Goal: Information Seeking & Learning: Check status

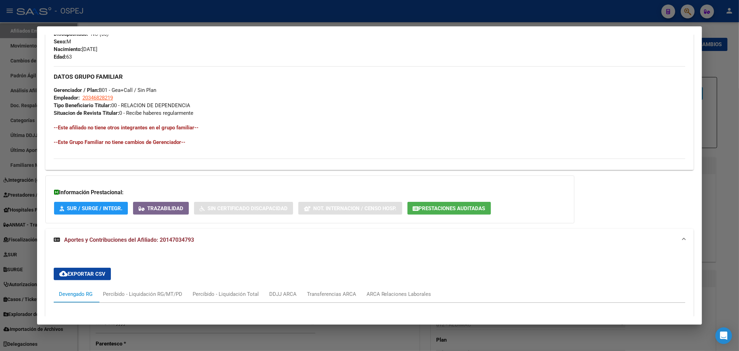
scroll to position [231, 0]
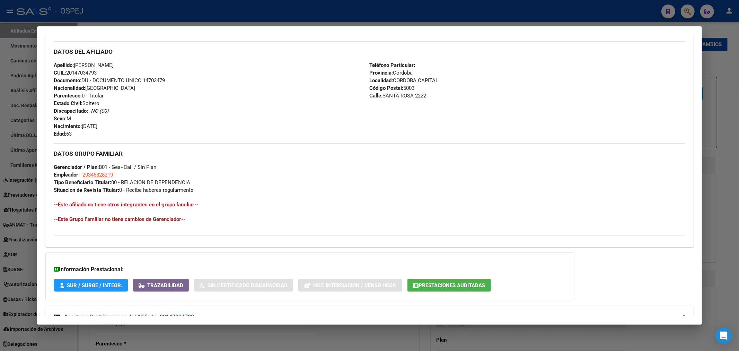
click at [244, 8] on div at bounding box center [369, 175] width 739 height 351
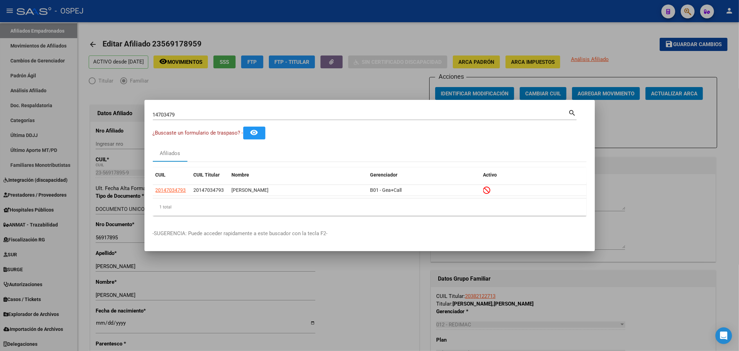
click at [244, 8] on div at bounding box center [369, 175] width 739 height 351
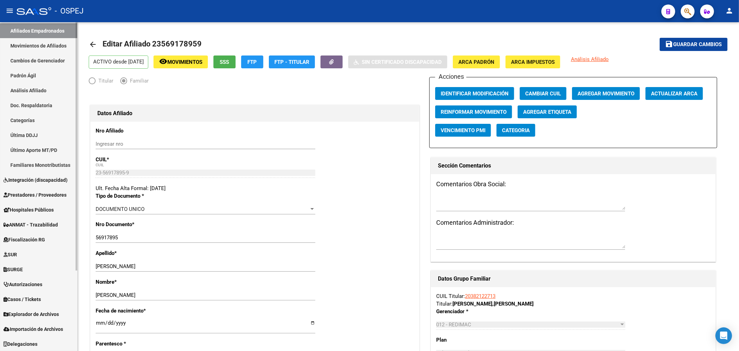
scroll to position [0, 0]
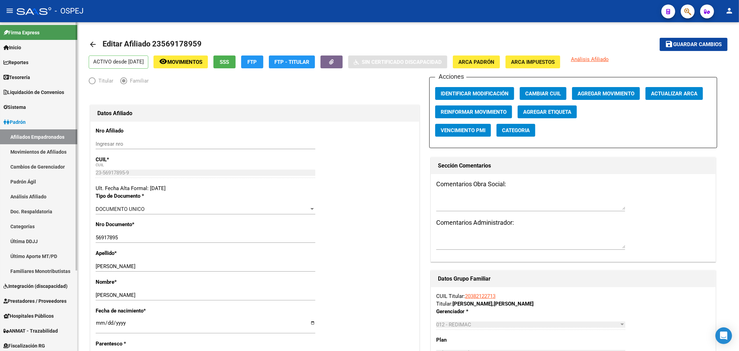
click at [40, 135] on link "Afiliados Empadronados" at bounding box center [38, 136] width 77 height 15
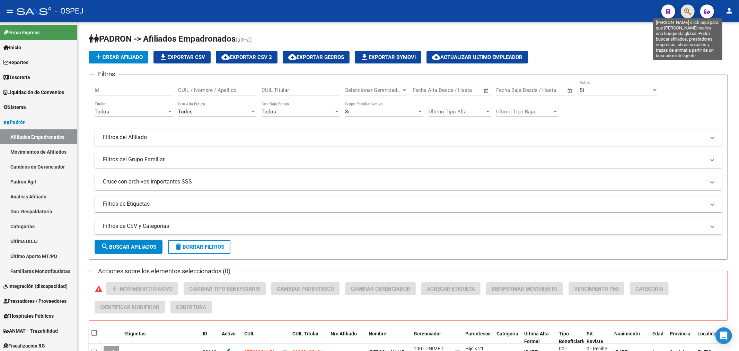
click at [690, 9] on icon "button" at bounding box center [688, 12] width 7 height 8
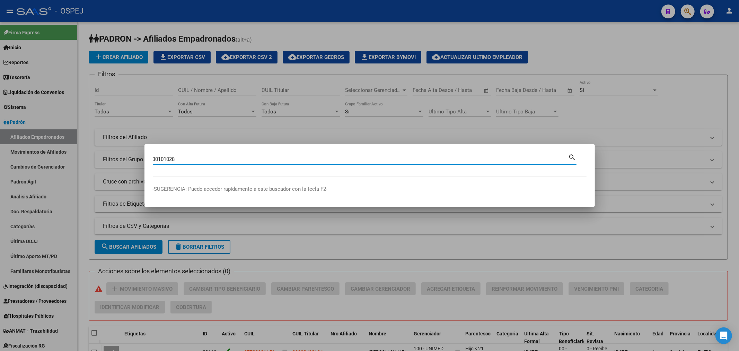
type input "30101028"
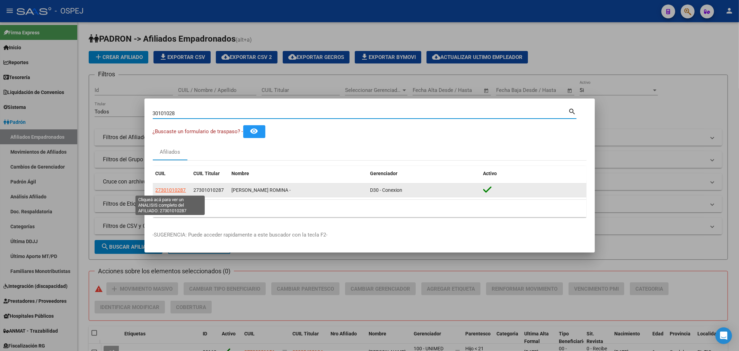
click at [174, 188] on span "27301010287" at bounding box center [171, 190] width 31 height 6
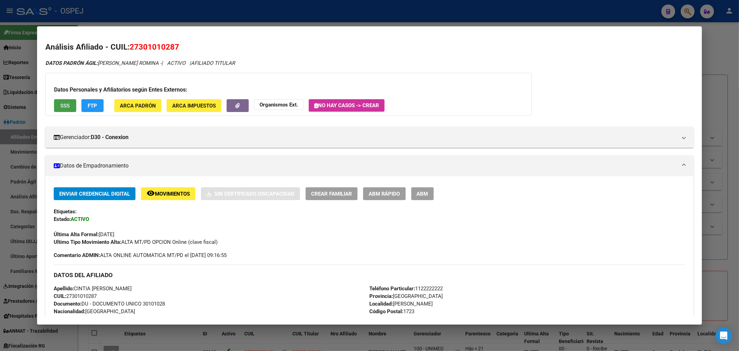
click at [60, 106] on span "SSS" at bounding box center [64, 106] width 9 height 6
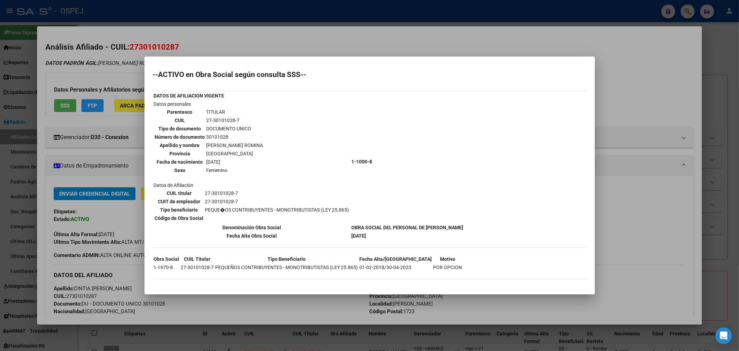
click at [310, 40] on div at bounding box center [369, 175] width 739 height 351
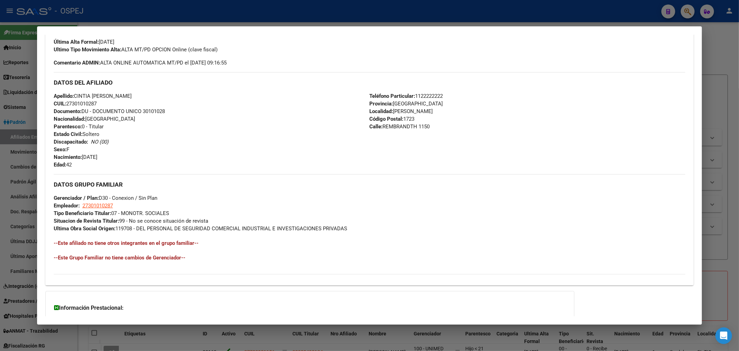
scroll to position [253, 0]
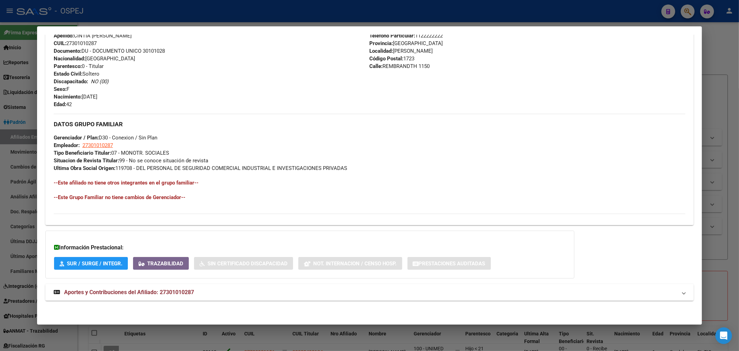
click at [236, 288] on mat-panel-title "Aportes y Contribuciones del Afiliado: 27301010287" at bounding box center [366, 292] width 624 height 8
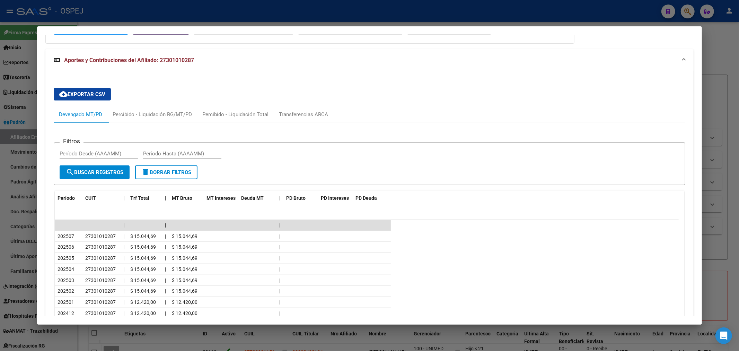
scroll to position [564, 0]
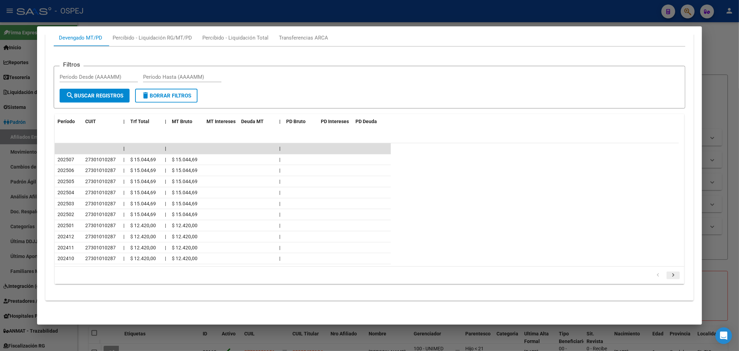
click at [669, 276] on icon "go to next page" at bounding box center [673, 276] width 9 height 8
click at [669, 275] on icon "go to next page" at bounding box center [673, 276] width 9 height 8
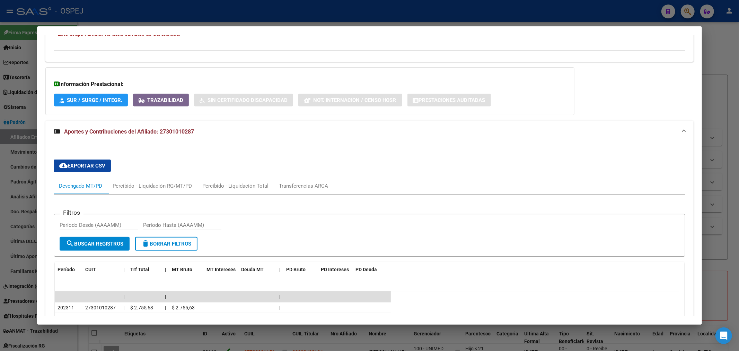
scroll to position [531, 0]
